Goal: Information Seeking & Learning: Learn about a topic

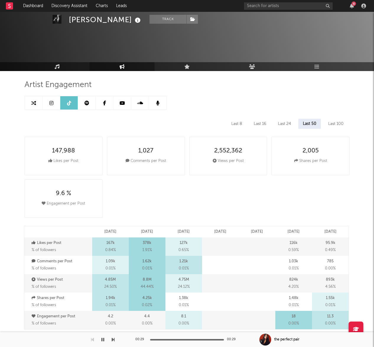
select select "6m"
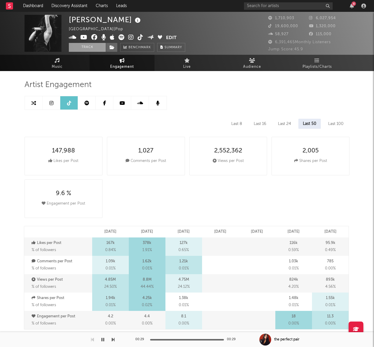
click at [88, 48] on button "Track" at bounding box center [87, 47] width 37 height 9
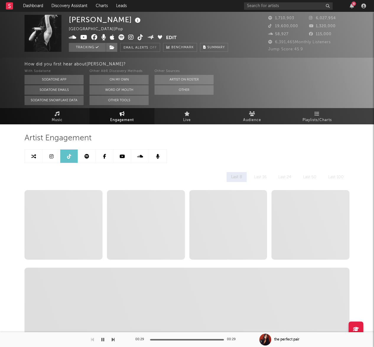
click at [131, 120] on span "Engagement" at bounding box center [122, 120] width 24 height 7
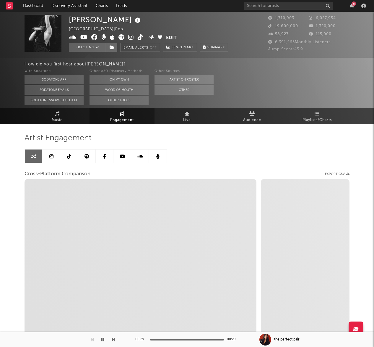
select select "1w"
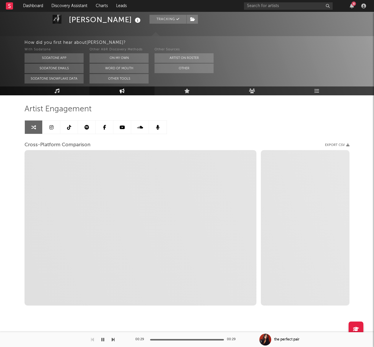
select select "1m"
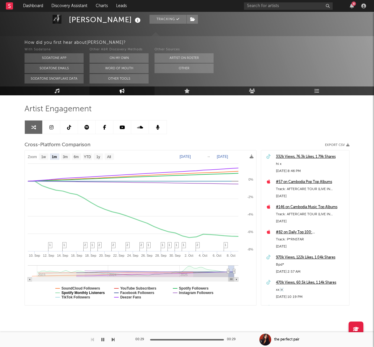
click at [101, 293] on text "Spotify Monthly Listeners" at bounding box center [83, 292] width 43 height 4
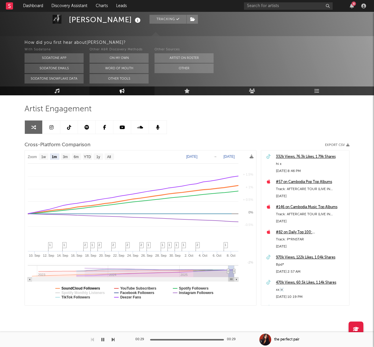
select select "1m"
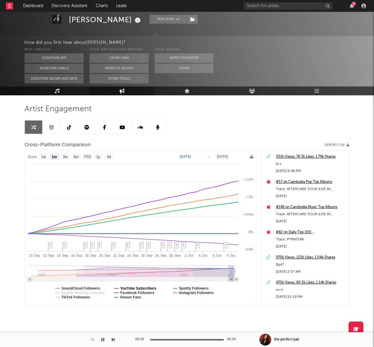
click at [128, 287] on text "YouTube Subscribers" at bounding box center [138, 288] width 36 height 4
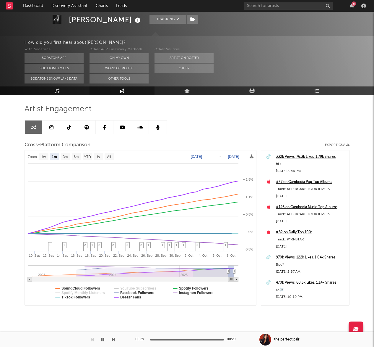
select select "1m"
click at [153, 291] on text "Facebook Followers" at bounding box center [137, 292] width 34 height 4
select select "1m"
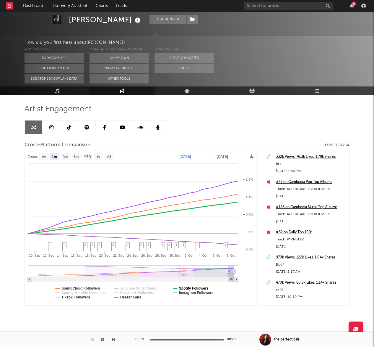
click at [191, 288] on text "Spotify Followers" at bounding box center [194, 288] width 30 height 4
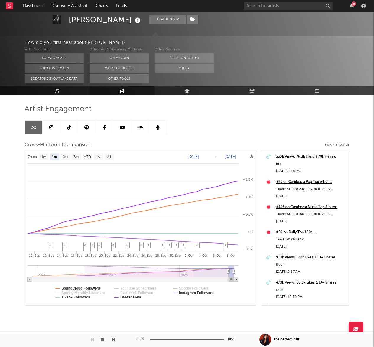
select select "1m"
click at [137, 297] on text "Deezer Fans" at bounding box center [130, 297] width 21 height 4
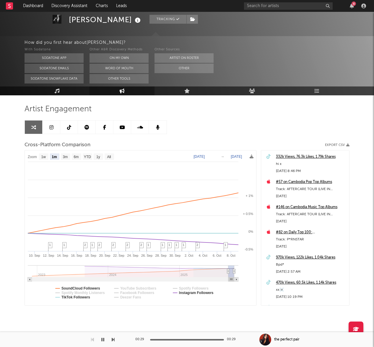
select select "1m"
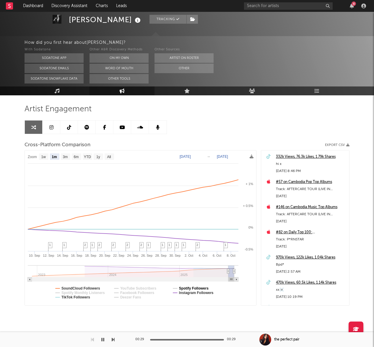
click at [184, 288] on text "Spotify Followers" at bounding box center [194, 288] width 30 height 4
click at [76, 158] on text "6m" at bounding box center [76, 157] width 5 height 4
select select "6m"
type input "[DATE]"
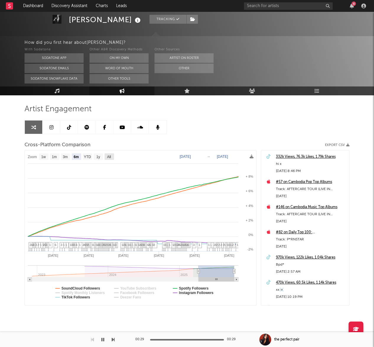
click at [109, 158] on text "All" at bounding box center [109, 157] width 4 height 4
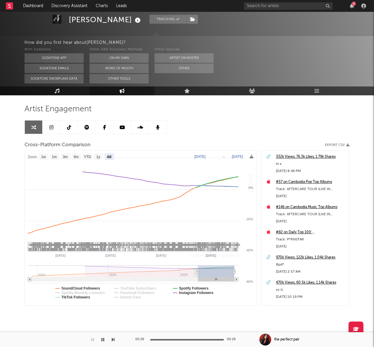
select select "All"
type input "[DATE]"
select select "All"
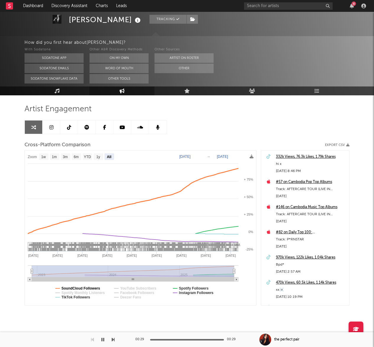
click at [95, 287] on text "SoundCloud Followers" at bounding box center [81, 288] width 39 height 4
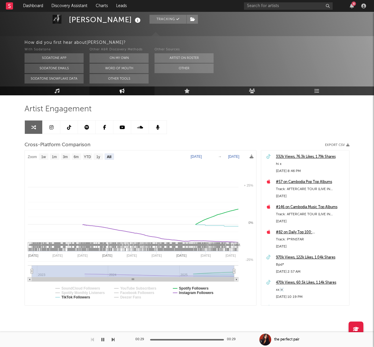
select select "All"
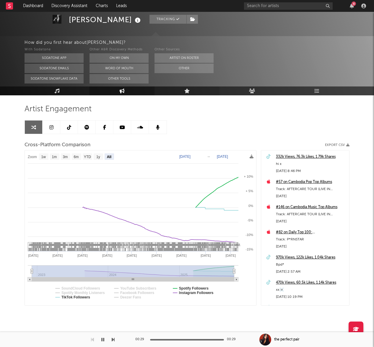
scroll to position [0, 0]
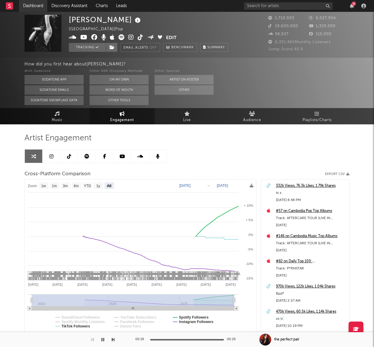
click at [38, 7] on link "Dashboard" at bounding box center [33, 6] width 28 height 12
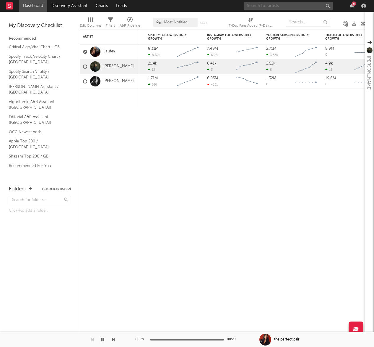
click at [270, 4] on input "text" at bounding box center [288, 5] width 89 height 7
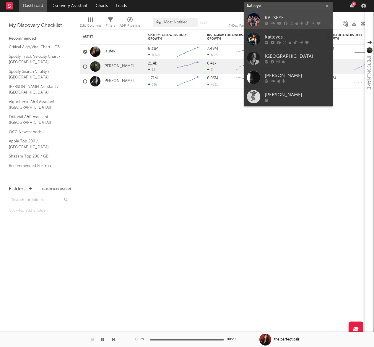
type input "katseye"
click at [294, 16] on div "KATSEYE" at bounding box center [297, 17] width 65 height 7
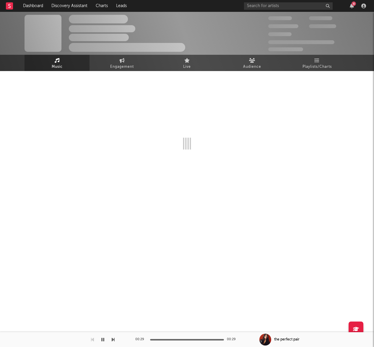
select select "6m"
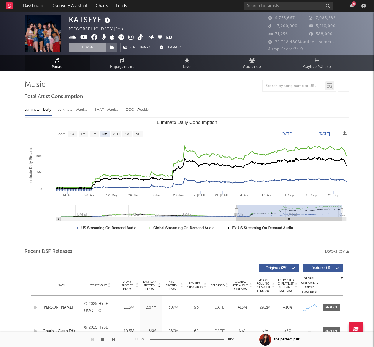
click at [97, 50] on button "Track" at bounding box center [87, 47] width 37 height 9
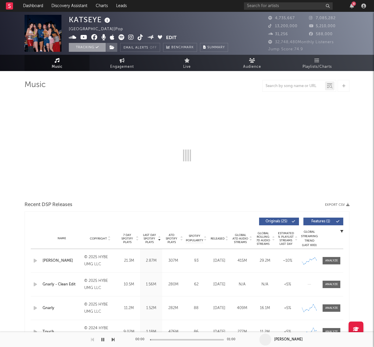
select select "6m"
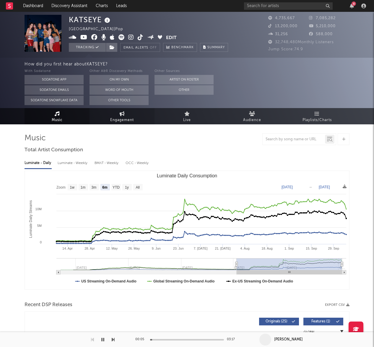
click at [123, 118] on span "Engagement" at bounding box center [122, 120] width 24 height 7
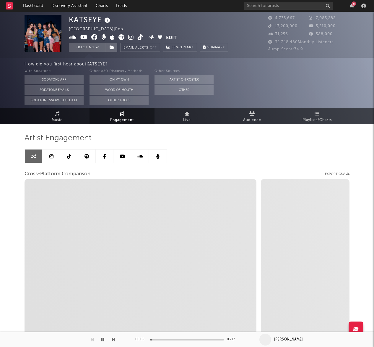
select select "1w"
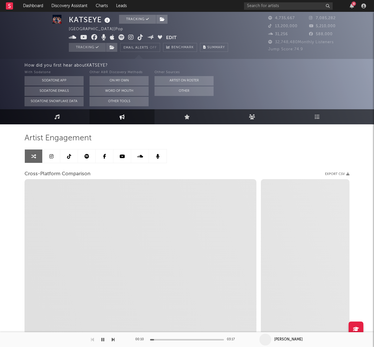
scroll to position [29, 0]
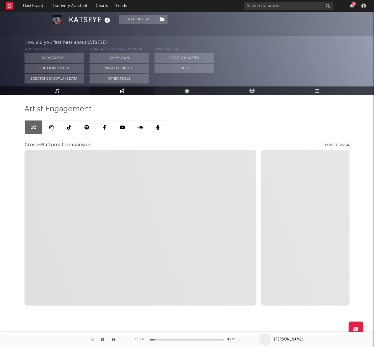
click at [104, 339] on icon "button" at bounding box center [102, 339] width 3 height 5
select select "1m"
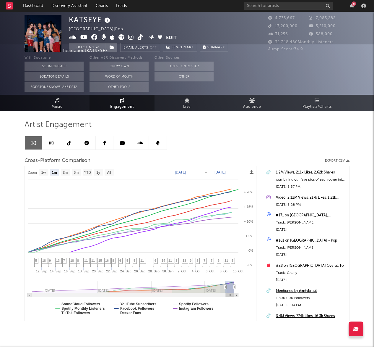
scroll to position [0, 0]
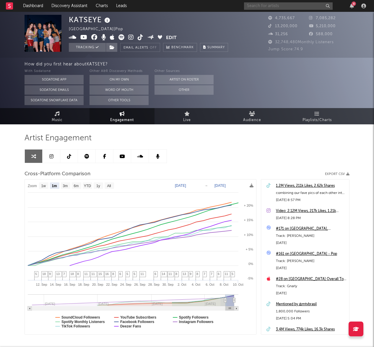
click at [278, 8] on input "text" at bounding box center [288, 5] width 89 height 7
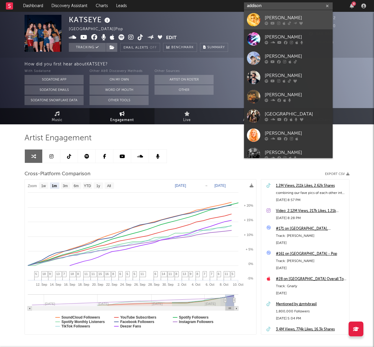
type input "addison"
click at [266, 17] on div "[PERSON_NAME]" at bounding box center [297, 17] width 65 height 7
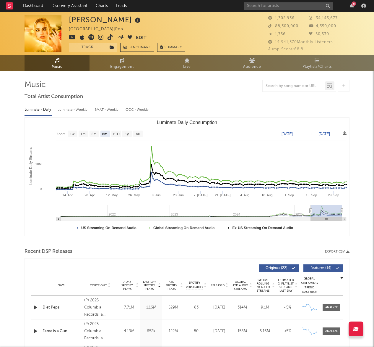
select select "6m"
click at [91, 48] on button "Track" at bounding box center [87, 47] width 37 height 9
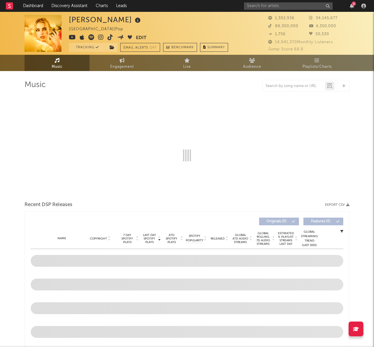
select select "6m"
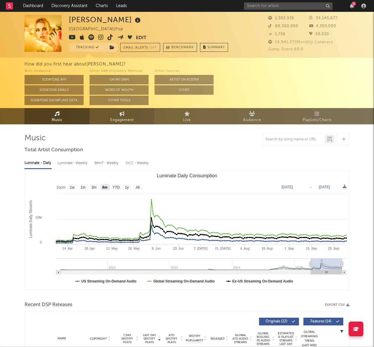
click at [108, 116] on link "Engagement" at bounding box center [122, 116] width 65 height 16
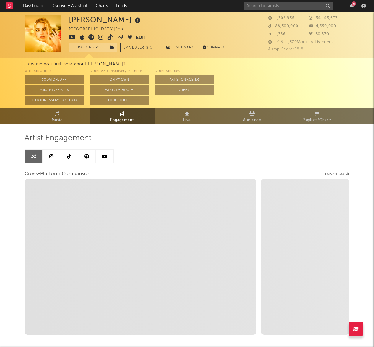
select select "1w"
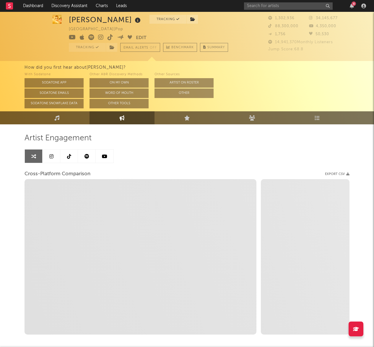
scroll to position [29, 0]
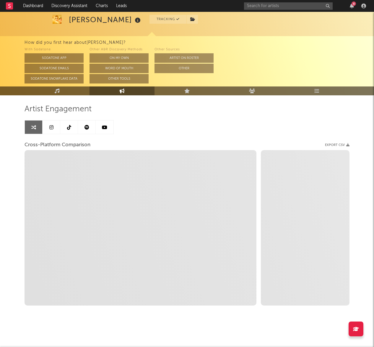
select select "1m"
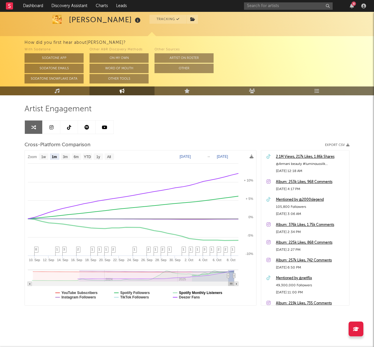
click at [215, 292] on text "Spotify Monthly Listeners" at bounding box center [200, 292] width 43 height 4
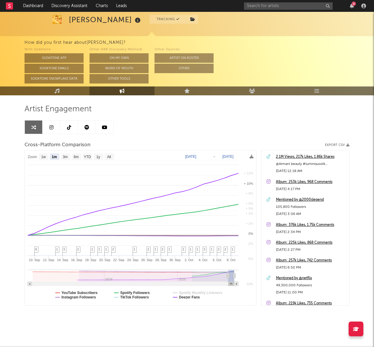
select select "1m"
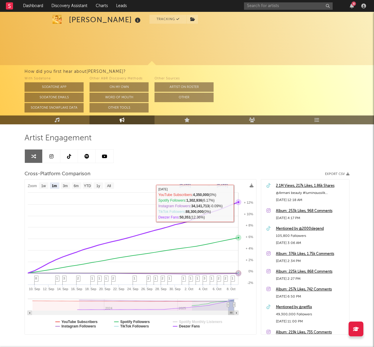
select select "1m"
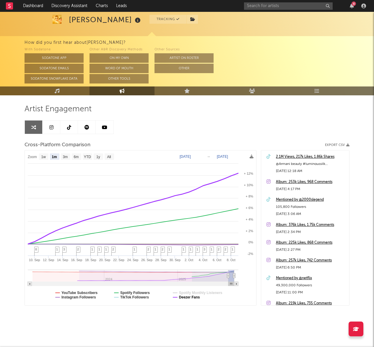
click at [190, 298] on text "Deezer Fans" at bounding box center [189, 297] width 21 height 4
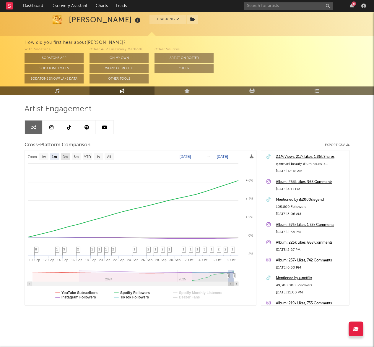
click at [67, 158] on text "3m" at bounding box center [65, 157] width 5 height 4
select select "3m"
type input "2025-07-09"
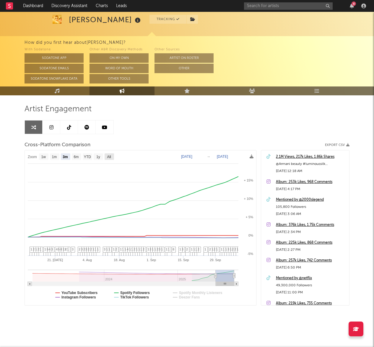
click at [110, 156] on text "All" at bounding box center [109, 157] width 4 height 4
select select "All"
type input "2023-01-06"
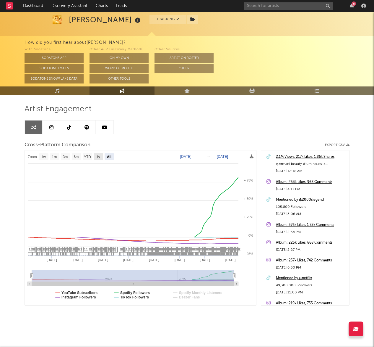
click at [98, 157] on text "1y" at bounding box center [98, 157] width 4 height 4
select select "1y"
type input "2024-10-09"
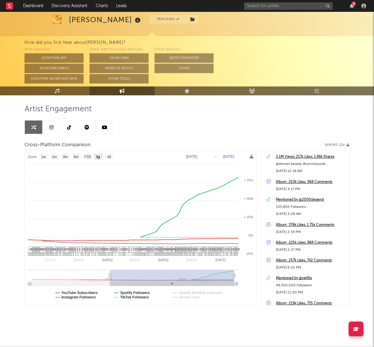
select select "1y"
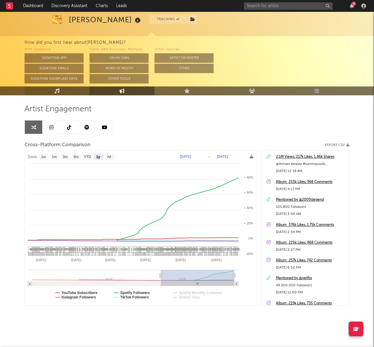
click at [53, 91] on link "Music" at bounding box center [57, 90] width 65 height 9
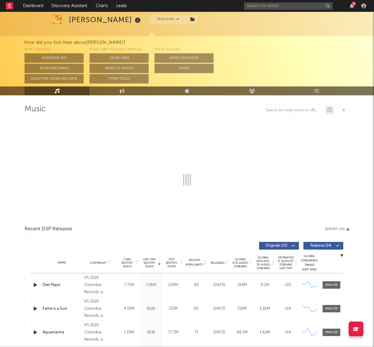
select select "6m"
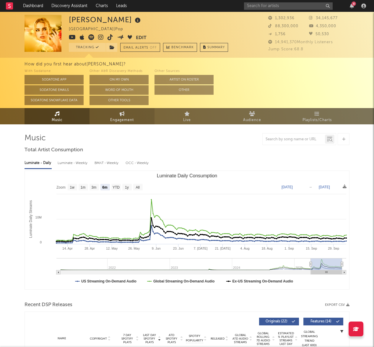
click at [111, 117] on span "Engagement" at bounding box center [122, 120] width 24 height 7
select select "1w"
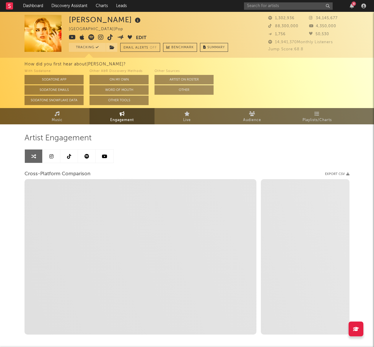
scroll to position [29, 0]
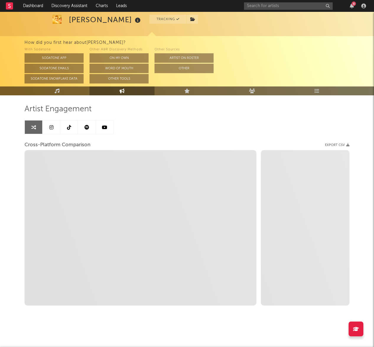
click at [68, 130] on link at bounding box center [69, 126] width 18 height 13
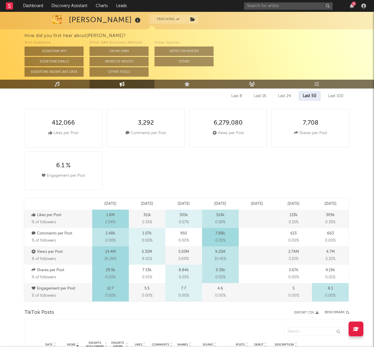
scroll to position [124, 0]
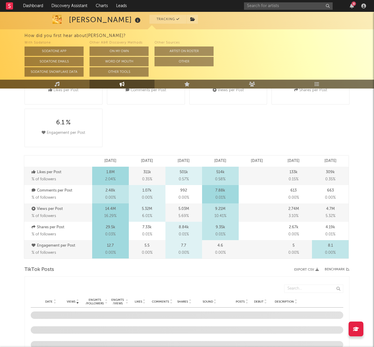
select select "6m"
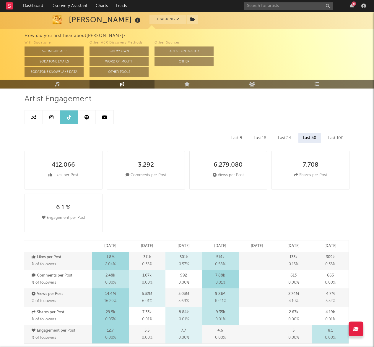
scroll to position [0, 0]
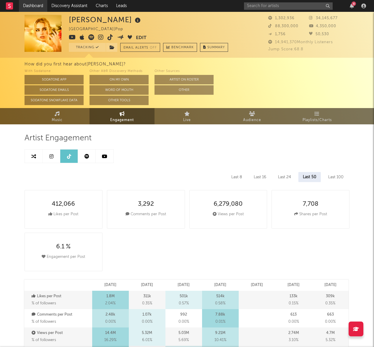
click at [34, 5] on link "Dashboard" at bounding box center [33, 6] width 28 height 12
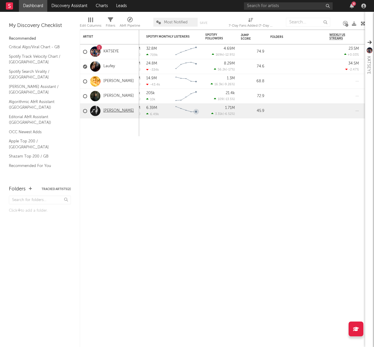
click at [113, 112] on link "[PERSON_NAME]" at bounding box center [119, 110] width 30 height 5
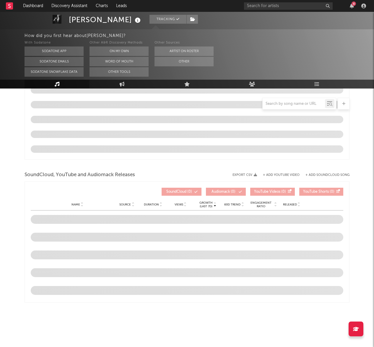
select select "6m"
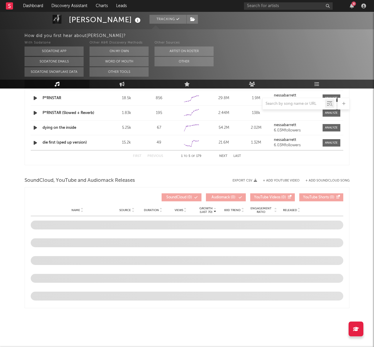
scroll to position [572, 0]
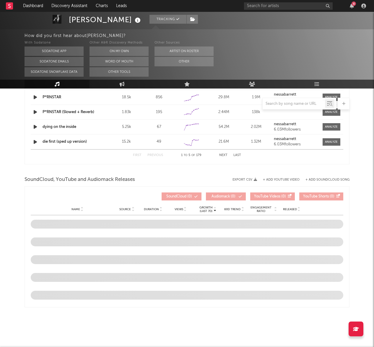
select select "6m"
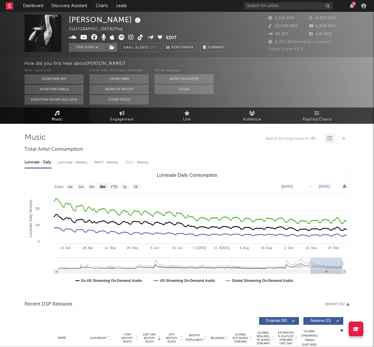
scroll to position [0, 0]
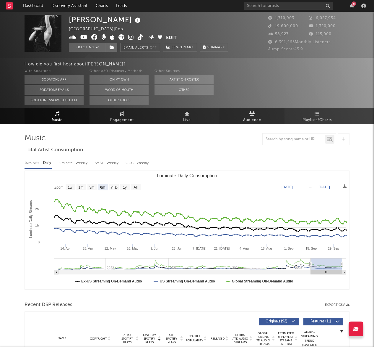
click at [250, 115] on icon at bounding box center [252, 113] width 6 height 5
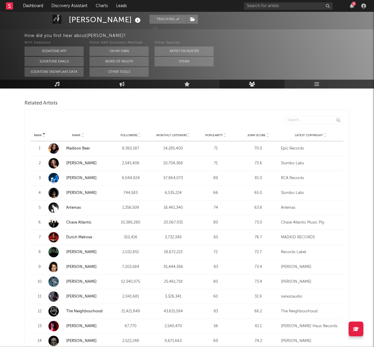
scroll to position [198, 0]
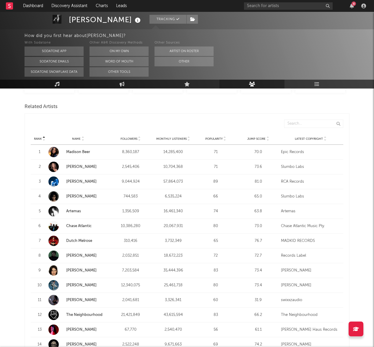
click at [78, 154] on strong "Madison Beer" at bounding box center [87, 152] width 42 height 6
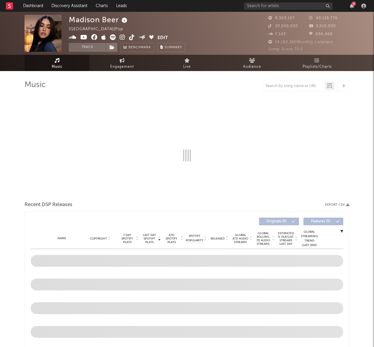
select select "6m"
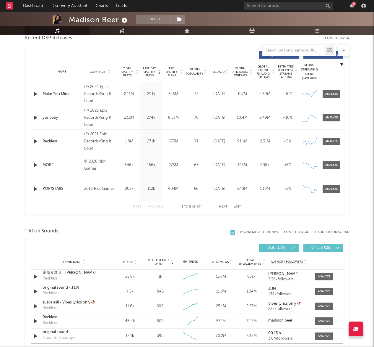
scroll to position [217, 0]
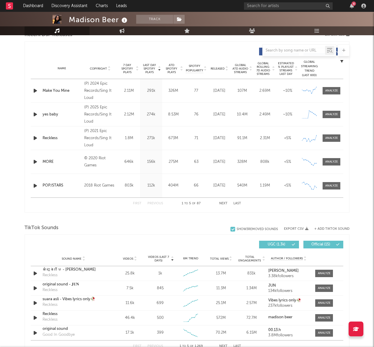
click at [37, 92] on icon "button" at bounding box center [35, 90] width 6 height 7
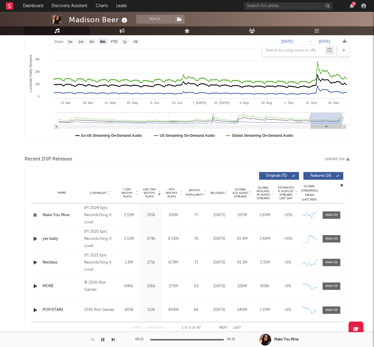
scroll to position [92, 0]
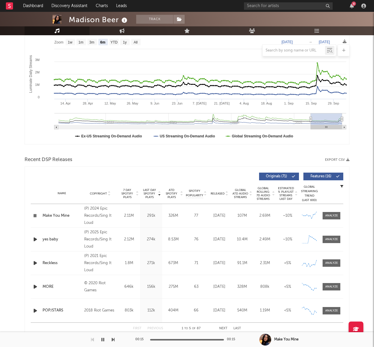
click at [226, 194] on icon at bounding box center [226, 194] width 3 height 2
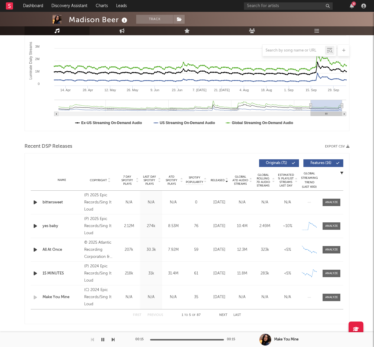
scroll to position [108, 0]
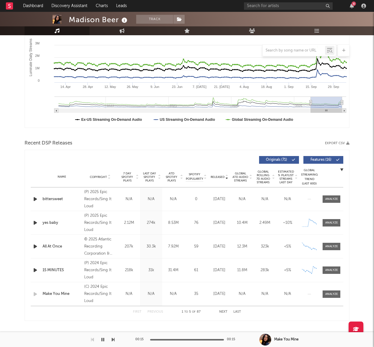
click at [34, 222] on icon "button" at bounding box center [35, 222] width 6 height 7
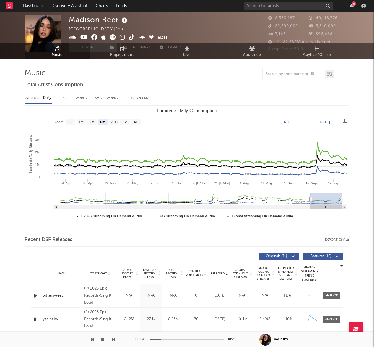
scroll to position [0, 0]
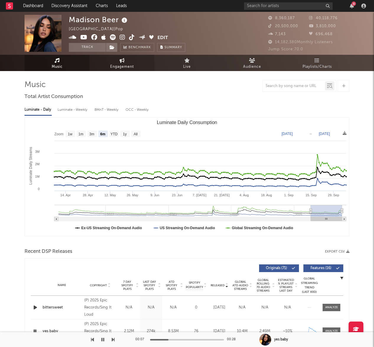
click at [126, 69] on span "Engagement" at bounding box center [122, 66] width 24 height 7
select select "1w"
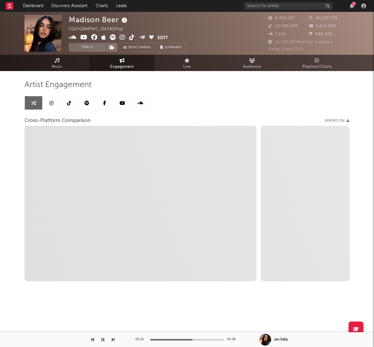
select select "1m"
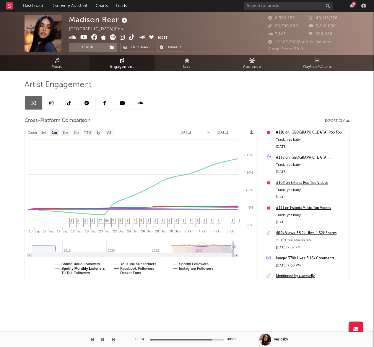
click at [94, 267] on text "Spotify Monthly Listeners" at bounding box center [83, 268] width 43 height 4
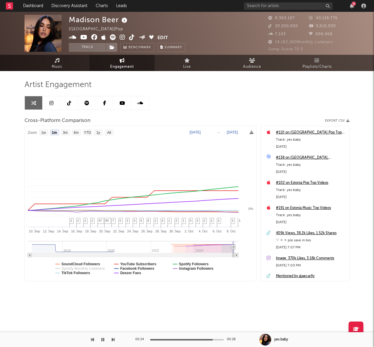
select select "1m"
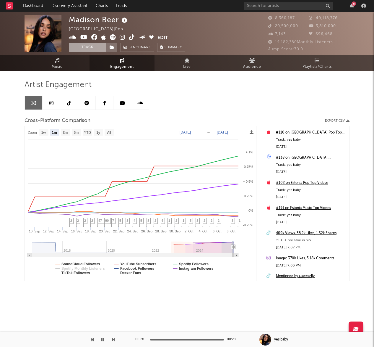
click at [86, 49] on button "Track" at bounding box center [87, 47] width 37 height 9
select select "1w"
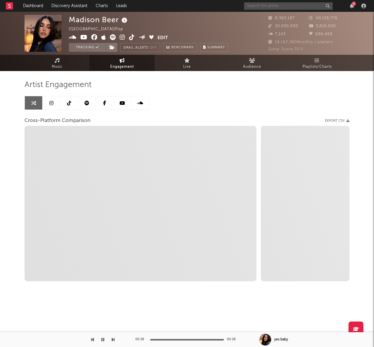
click at [284, 7] on input "text" at bounding box center [288, 5] width 89 height 7
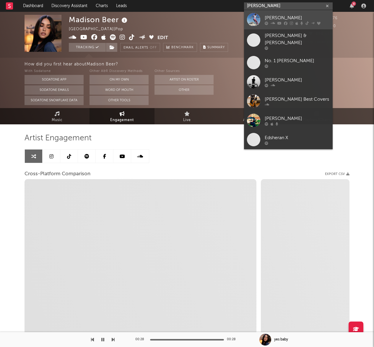
type input "ed sheeran"
click at [267, 19] on div "Ed Sheeran" at bounding box center [297, 17] width 65 height 7
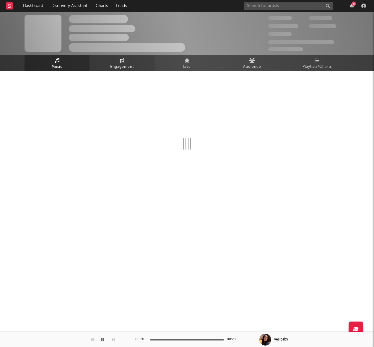
select select "6m"
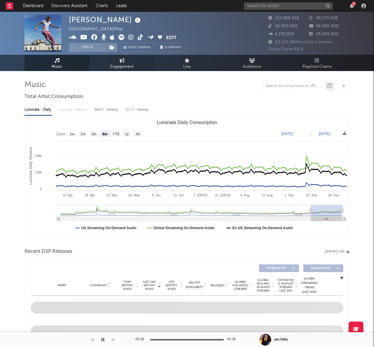
click at [130, 64] on span "Engagement" at bounding box center [122, 66] width 24 height 7
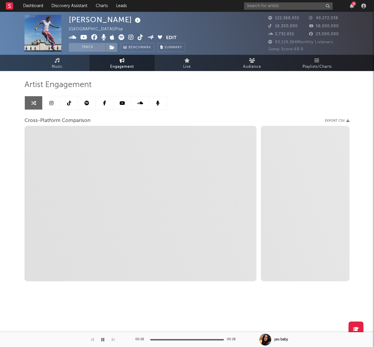
select select "1w"
select select "1m"
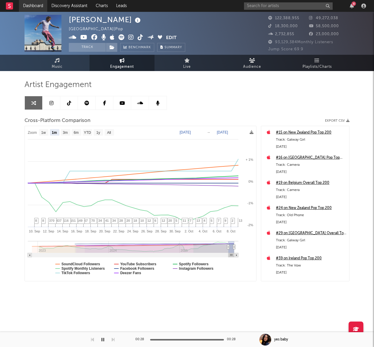
click at [27, 7] on link "Dashboard" at bounding box center [33, 6] width 28 height 12
